Goal: Task Accomplishment & Management: Manage account settings

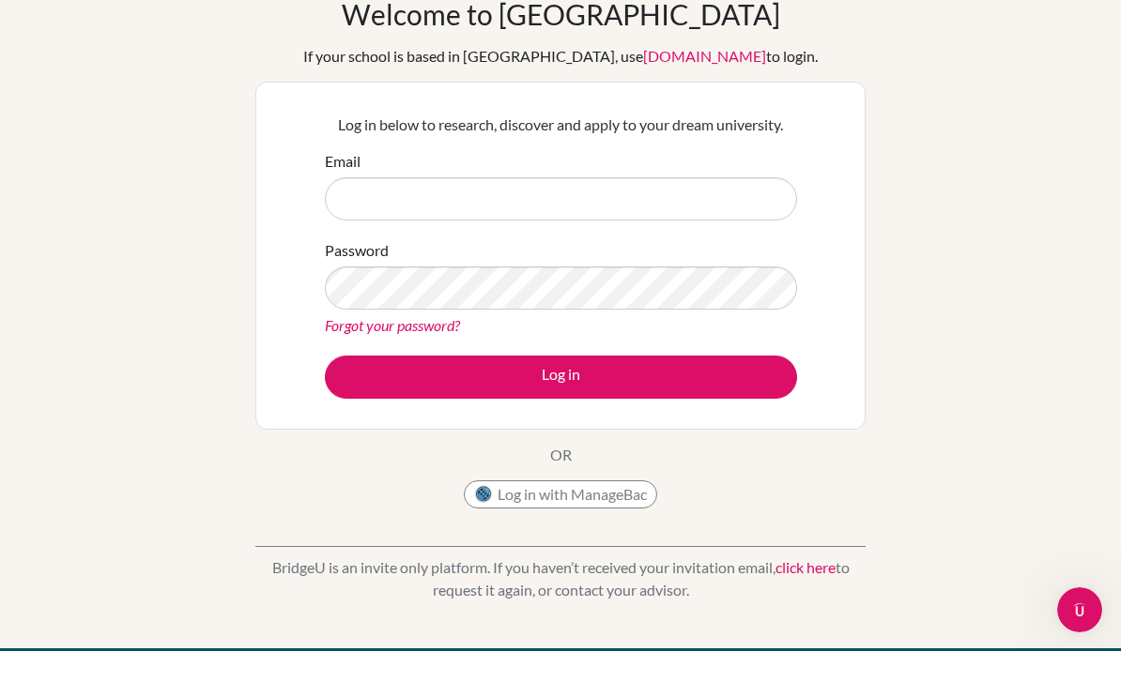
click at [746, 178] on div "Log in below to research, discover and apply to your dream university. Email Pa…" at bounding box center [561, 286] width 496 height 309
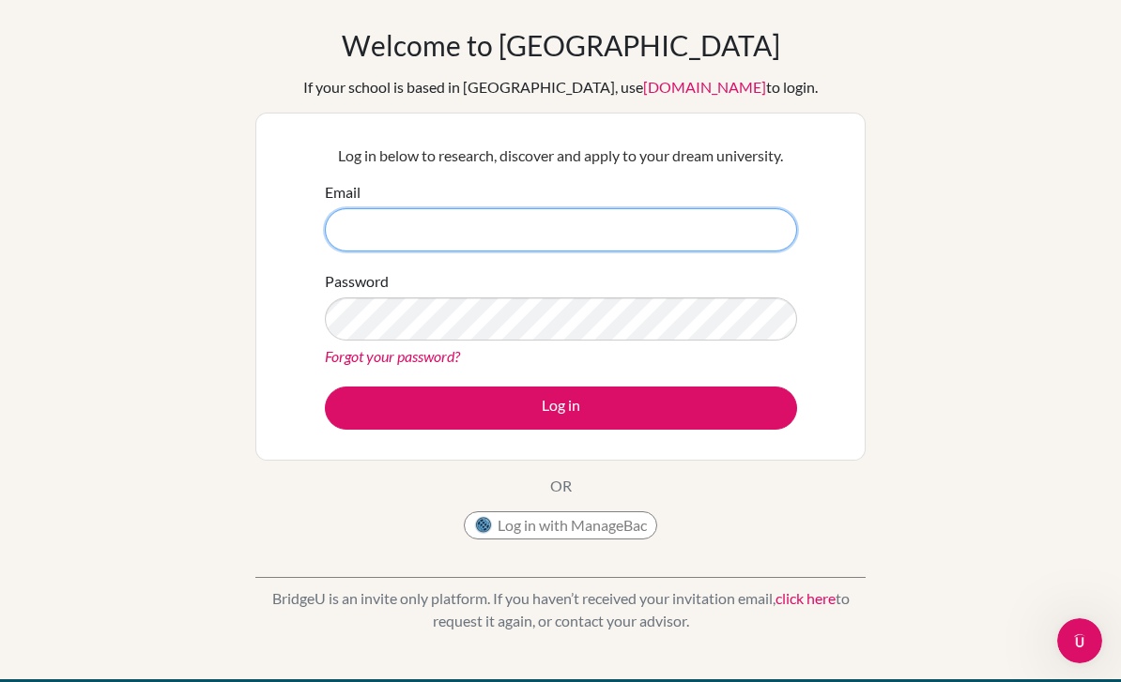
click at [366, 246] on input "Email" at bounding box center [561, 229] width 472 height 43
type input "[EMAIL_ADDRESS][DOMAIN_NAME]"
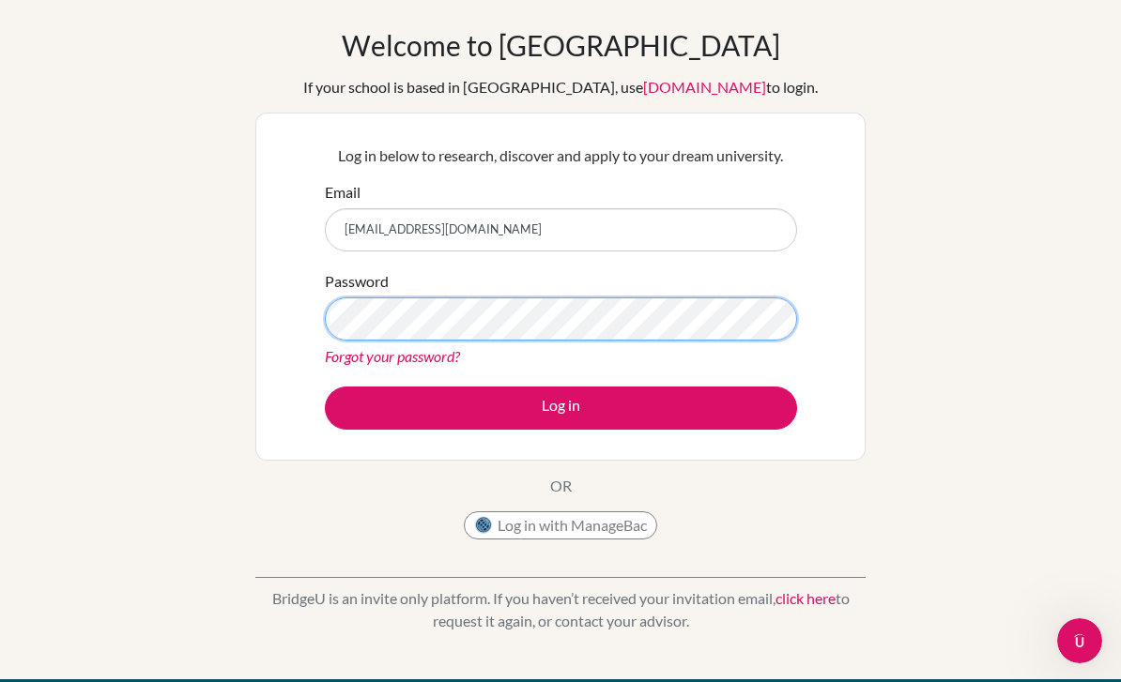
click at [560, 407] on button "Log in" at bounding box center [561, 408] width 472 height 43
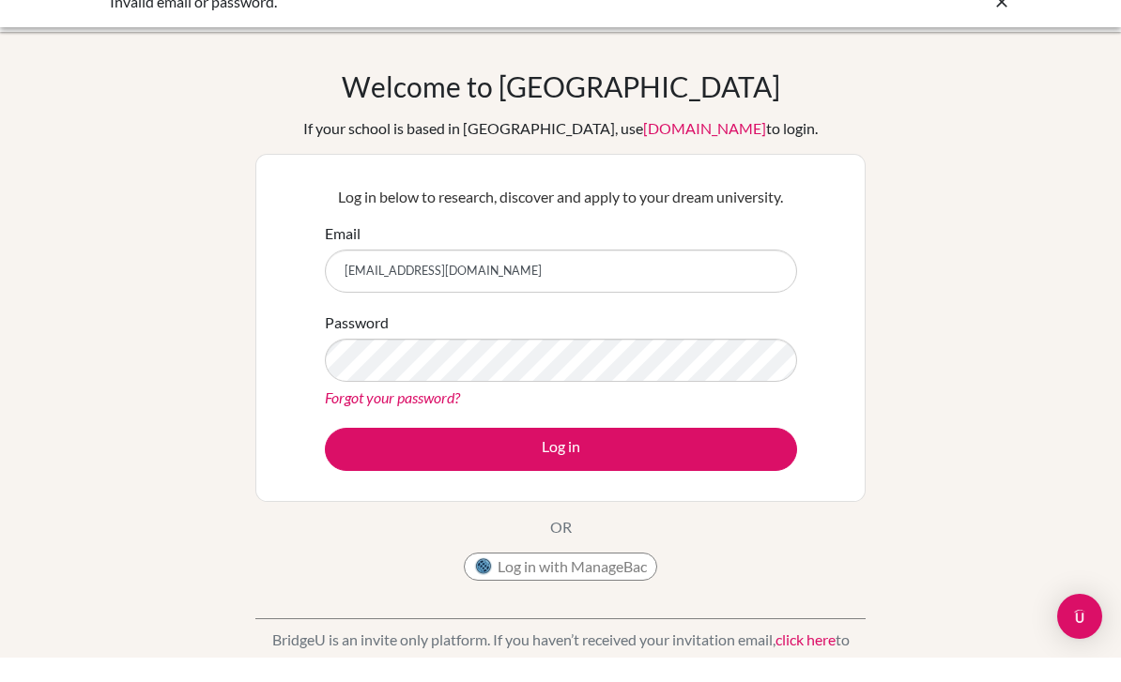
click at [682, 110] on div "Welcome to [GEOGRAPHIC_DATA] If your school is based in [GEOGRAPHIC_DATA], use …" at bounding box center [560, 354] width 610 height 521
click at [685, 144] on link "[DOMAIN_NAME]" at bounding box center [704, 153] width 123 height 18
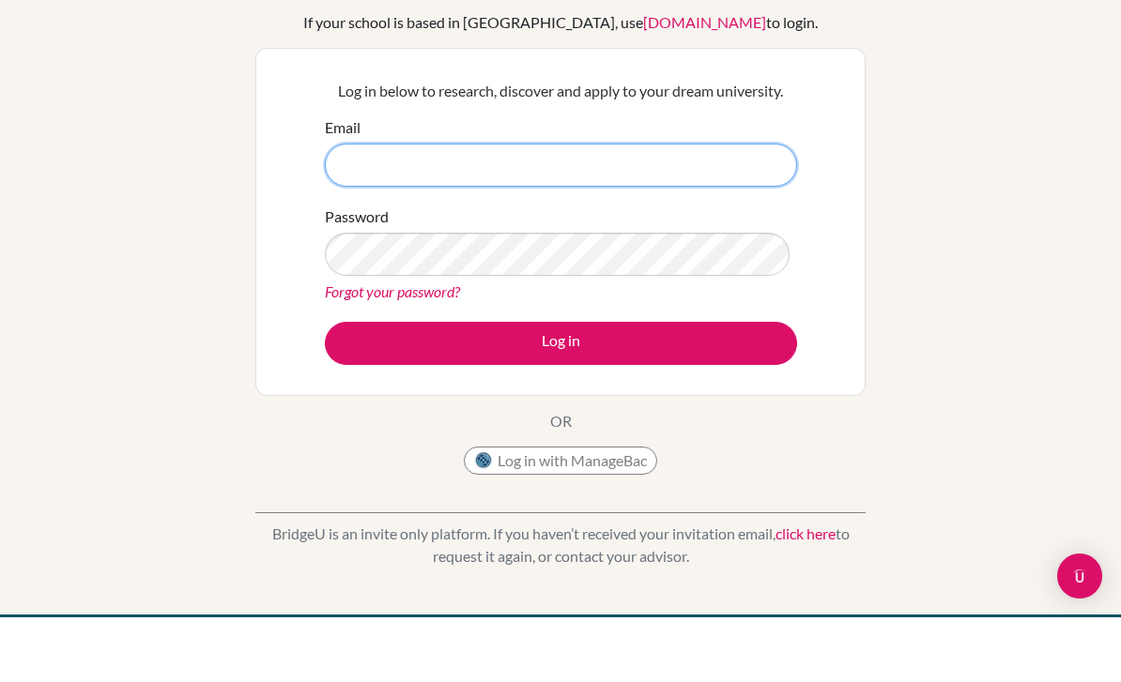
scroll to position [66, 0]
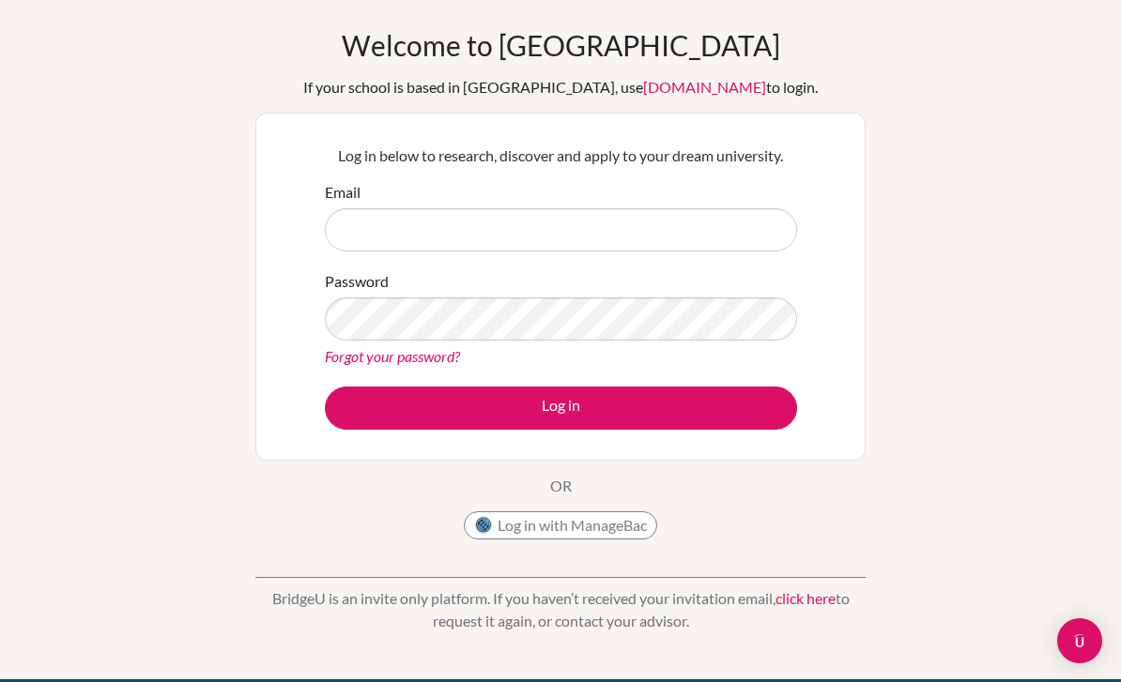
click at [346, 353] on link "Forgot your password?" at bounding box center [392, 356] width 135 height 18
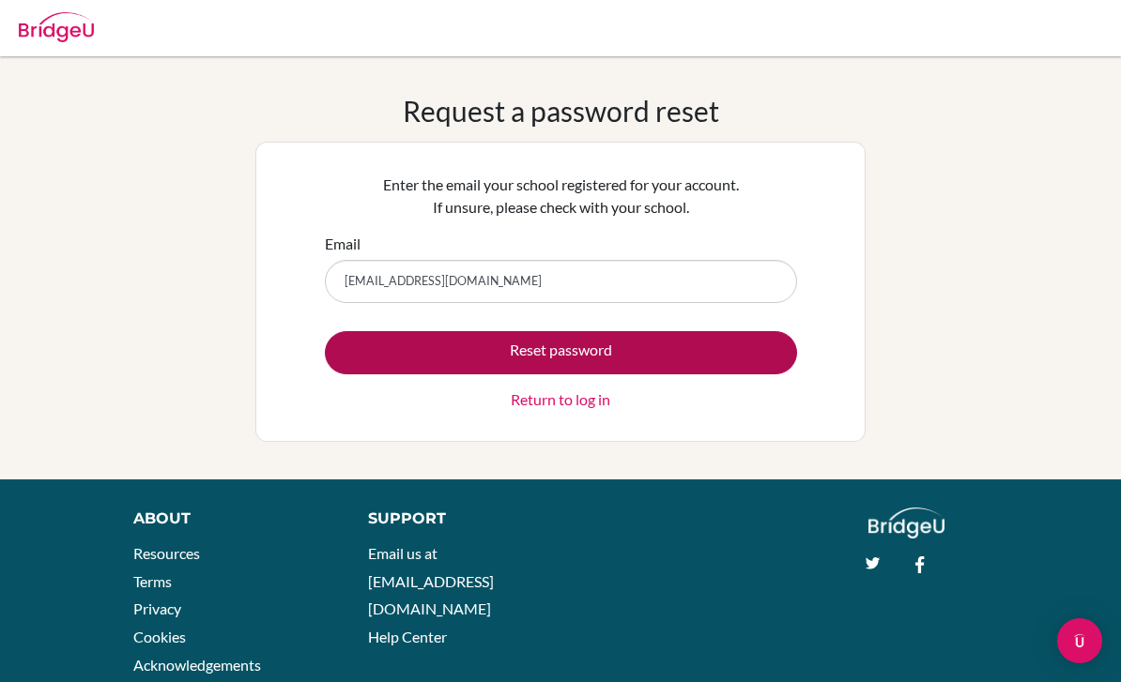
type input "[EMAIL_ADDRESS][DOMAIN_NAME]"
click at [676, 347] on button "Reset password" at bounding box center [561, 352] width 472 height 43
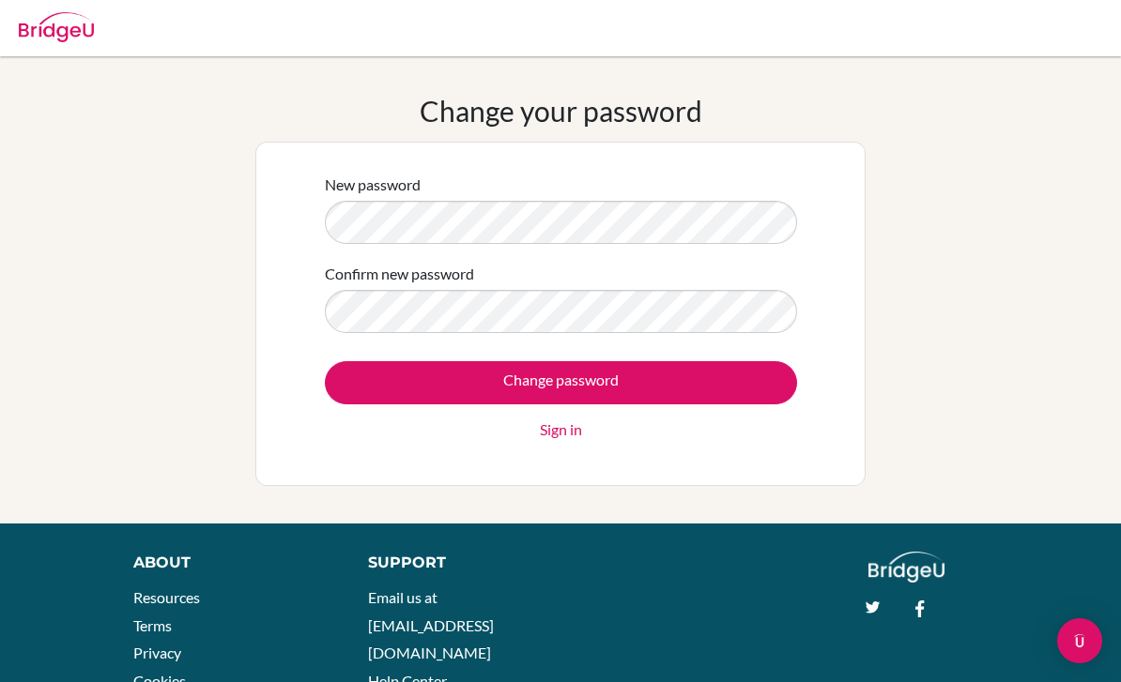
click at [314, 300] on div "New password Confirm new password Change password Sign in" at bounding box center [561, 313] width 496 height 305
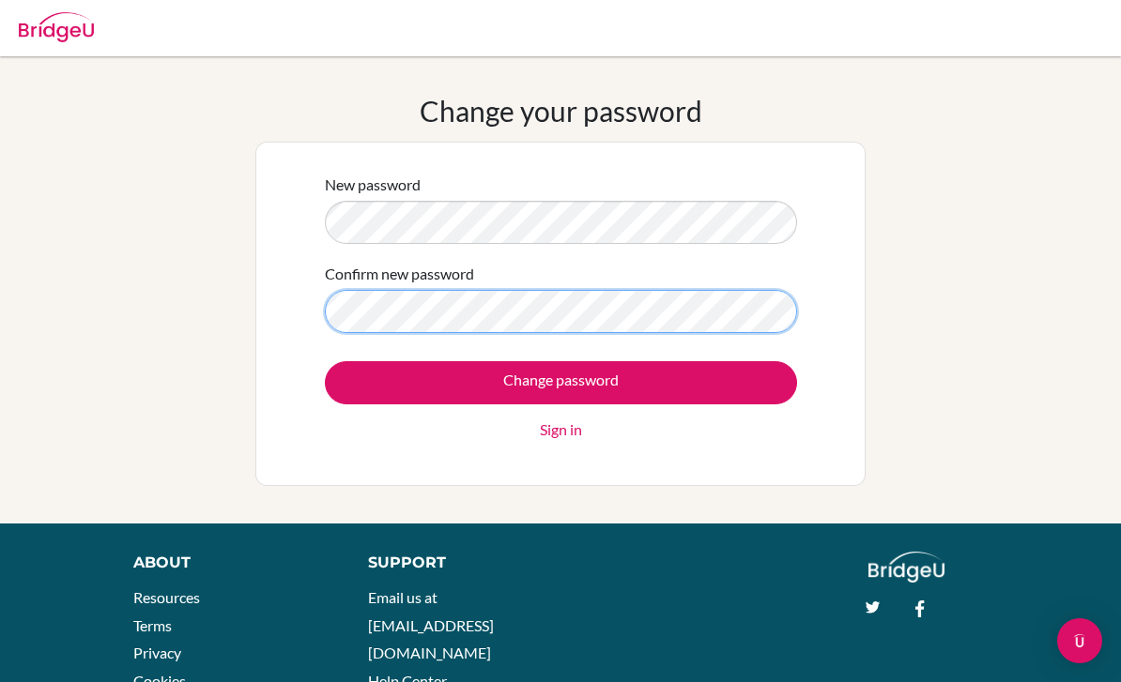
click at [560, 382] on input "Change password" at bounding box center [561, 382] width 472 height 43
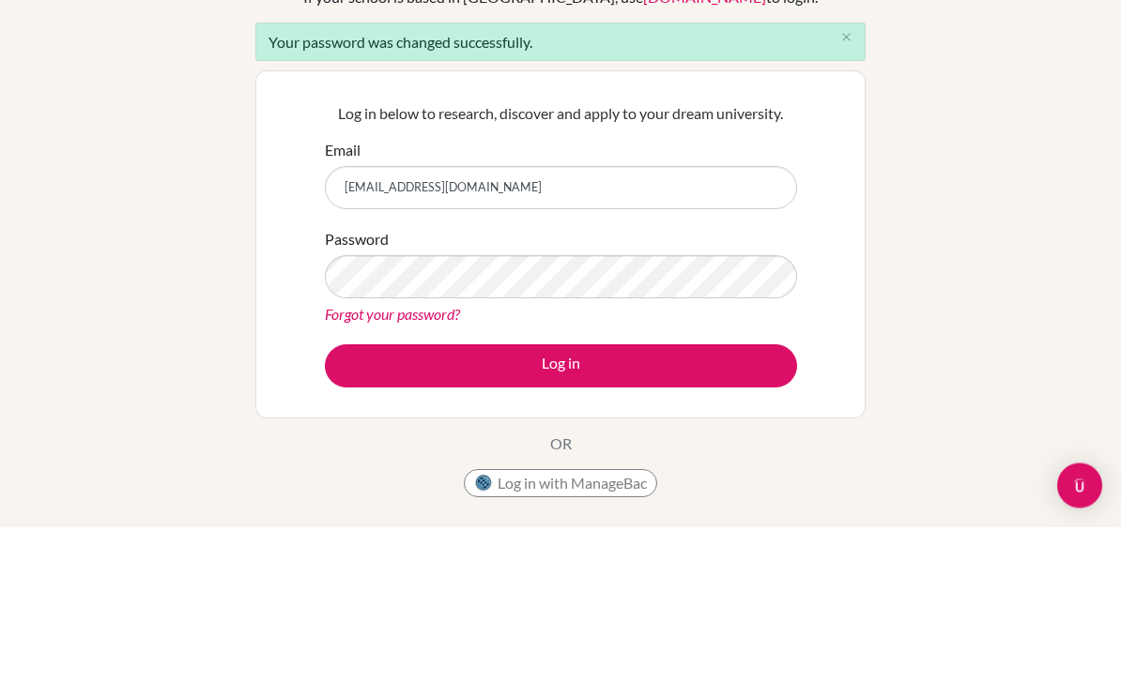
type input "[EMAIL_ADDRESS][DOMAIN_NAME]"
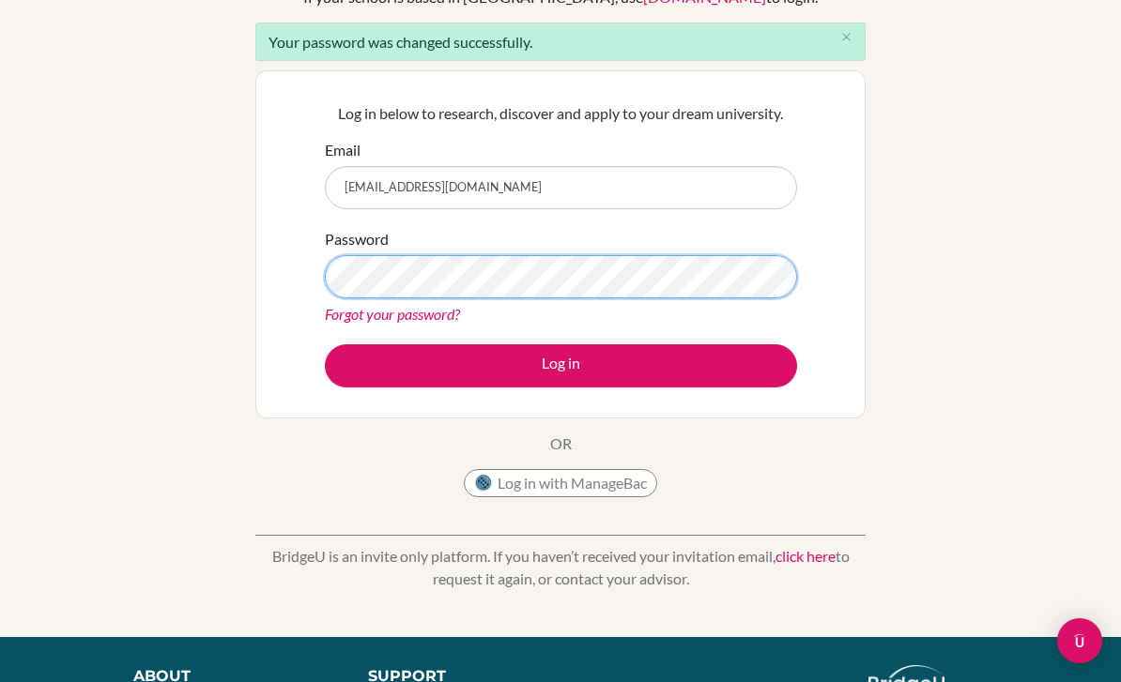
scroll to position [155, 0]
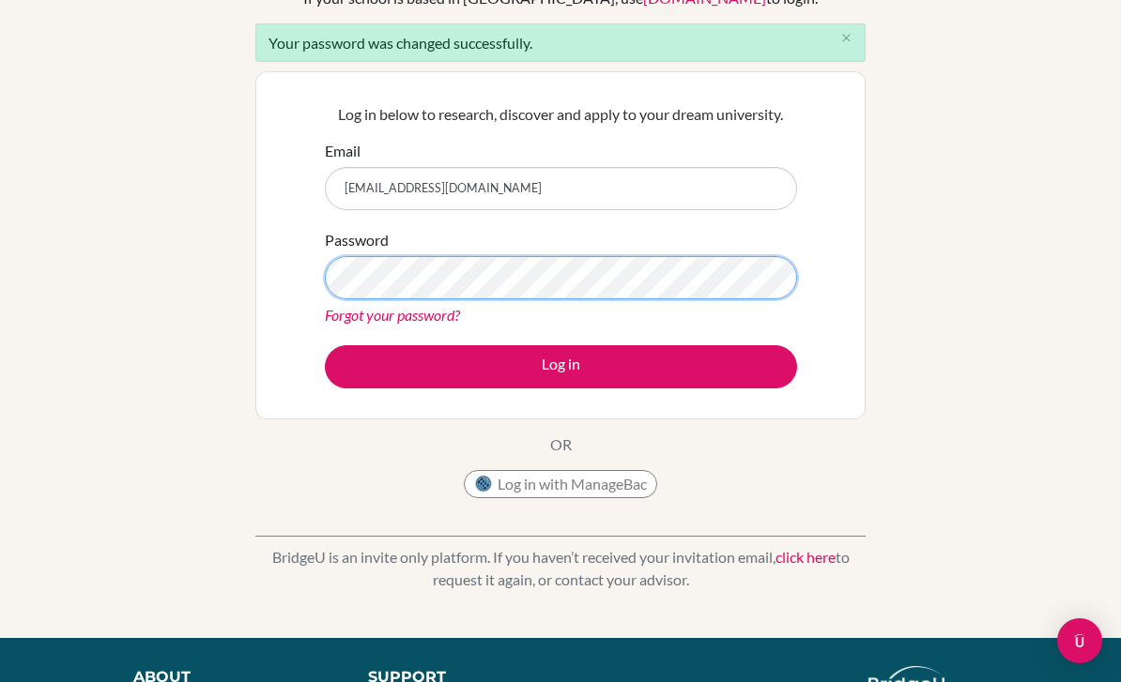
click at [560, 365] on button "Log in" at bounding box center [561, 366] width 472 height 43
